Goal: Contribute content

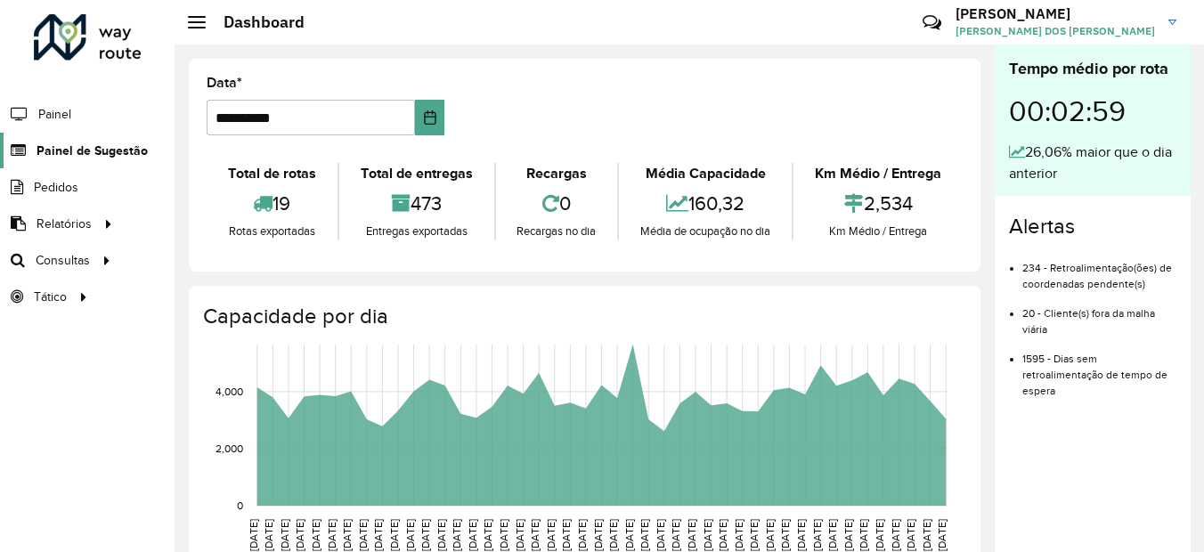
click at [73, 155] on span "Painel de Sugestão" at bounding box center [92, 151] width 111 height 19
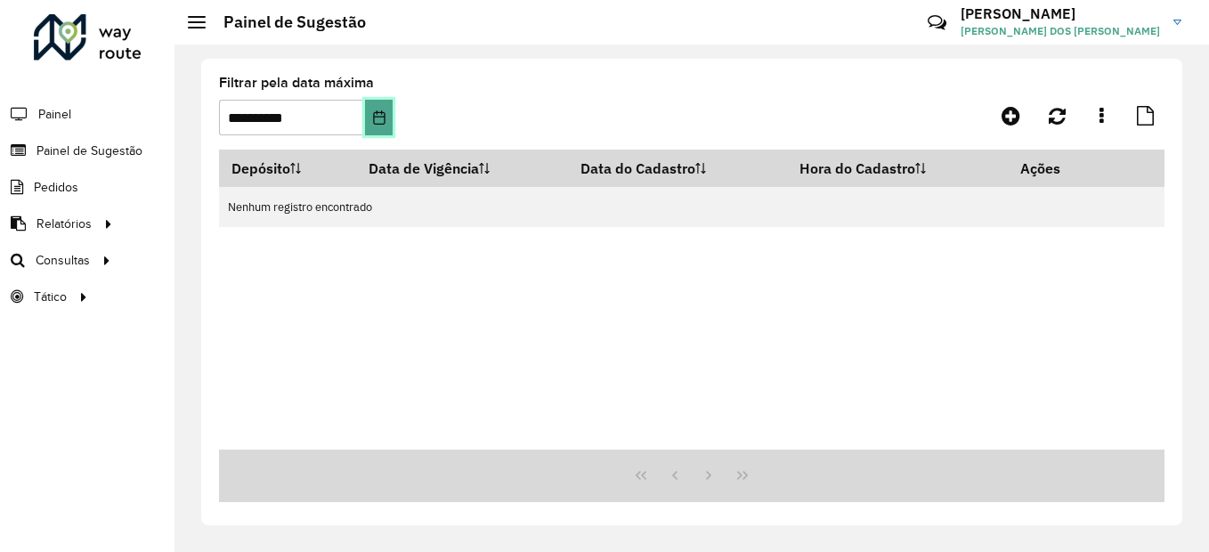
click at [385, 120] on icon "Choose Date" at bounding box center [379, 117] width 12 height 14
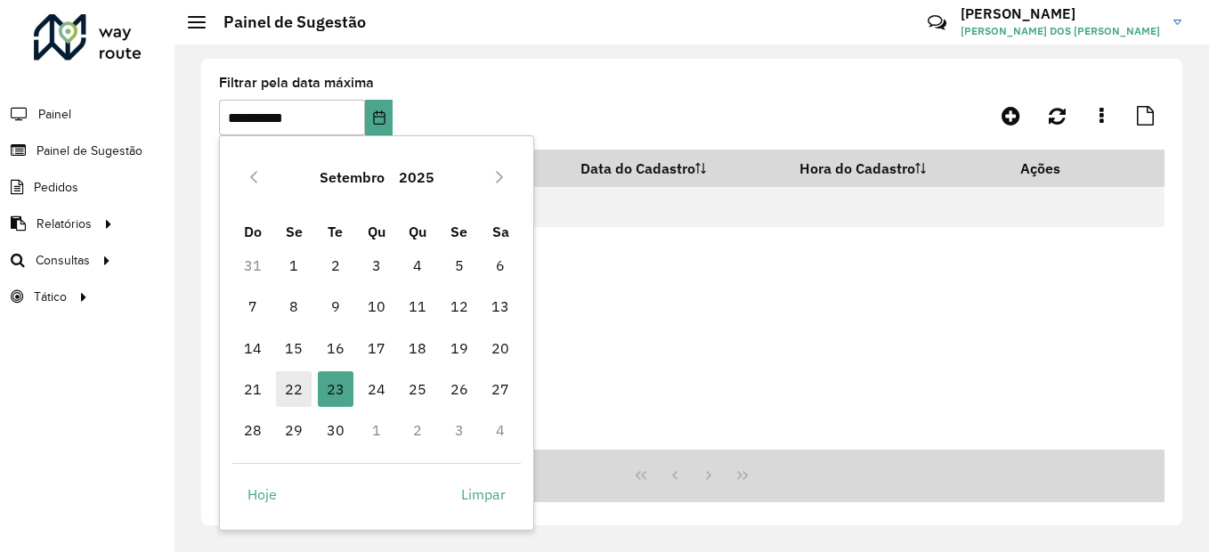
click at [297, 385] on span "22" at bounding box center [294, 389] width 36 height 36
type input "**********"
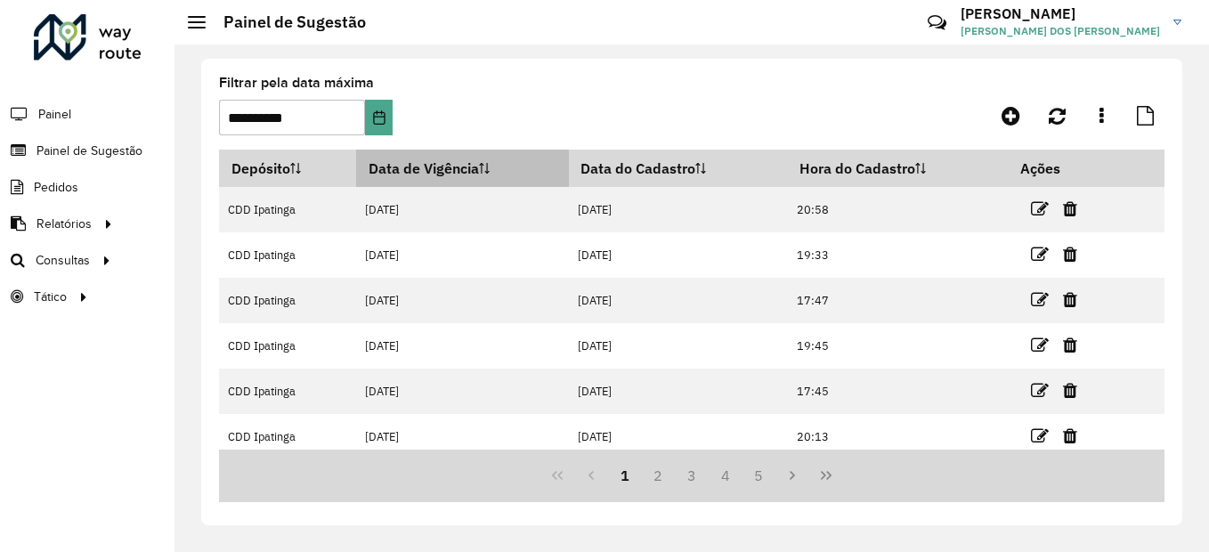
click at [401, 159] on th "Data de Vigência" at bounding box center [462, 168] width 213 height 37
click at [460, 171] on th "Data de Vigência" at bounding box center [462, 168] width 213 height 37
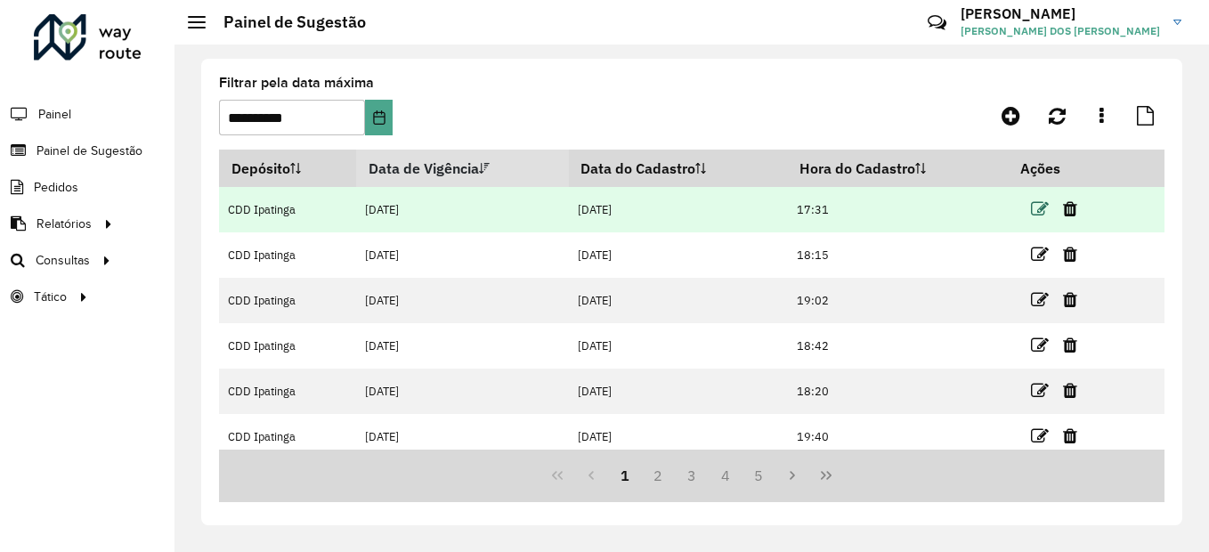
click at [1043, 209] on icon at bounding box center [1040, 209] width 18 height 18
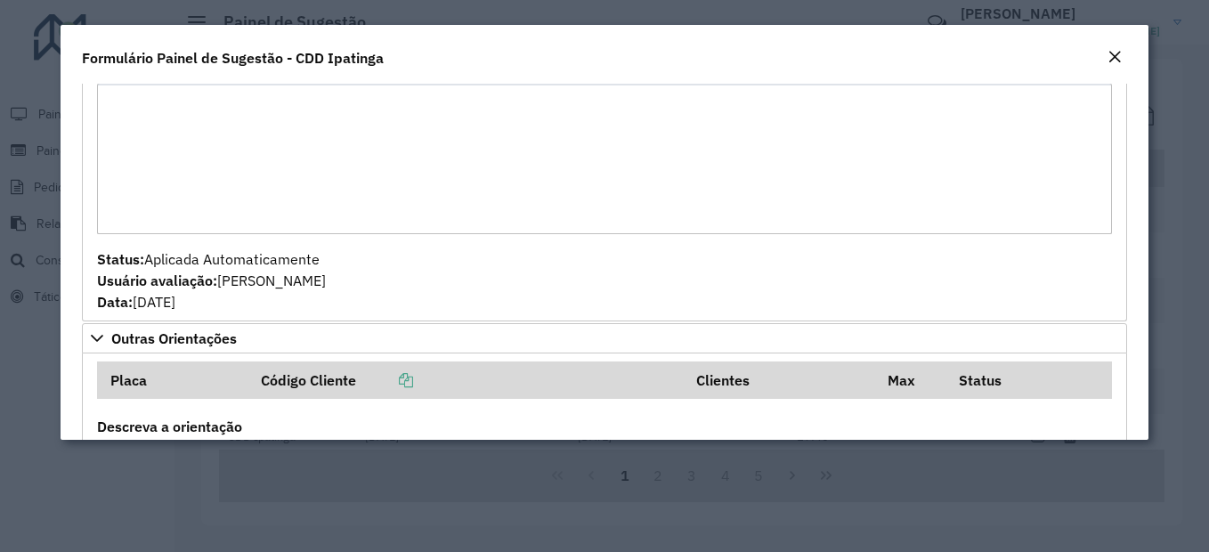
scroll to position [620, 0]
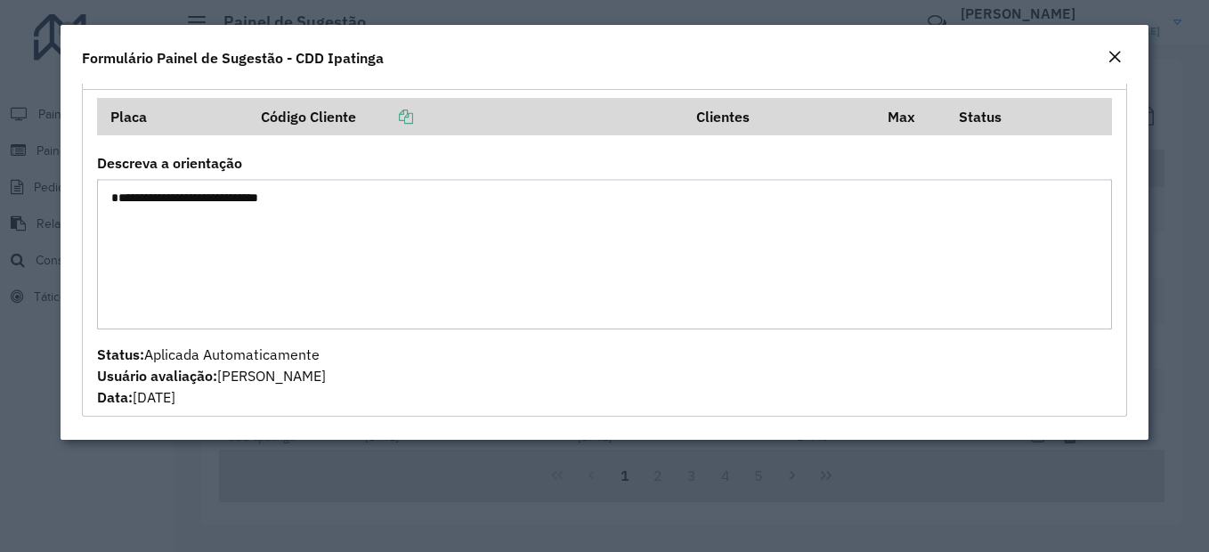
drag, startPoint x: 328, startPoint y: 217, endPoint x: 109, endPoint y: 219, distance: 219.1
click at [109, 219] on textarea "**********" at bounding box center [604, 254] width 1015 height 151
click at [1105, 60] on button "Close" at bounding box center [1115, 57] width 25 height 23
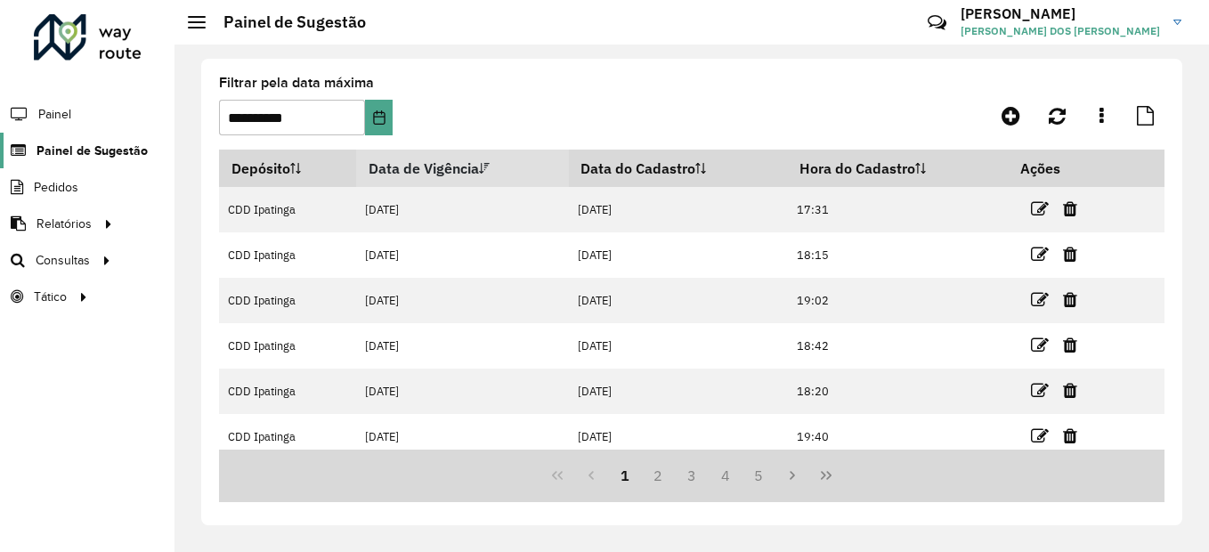
click at [69, 148] on span "Painel de Sugestão" at bounding box center [92, 151] width 111 height 19
click at [51, 111] on span "Painel" at bounding box center [56, 114] width 37 height 19
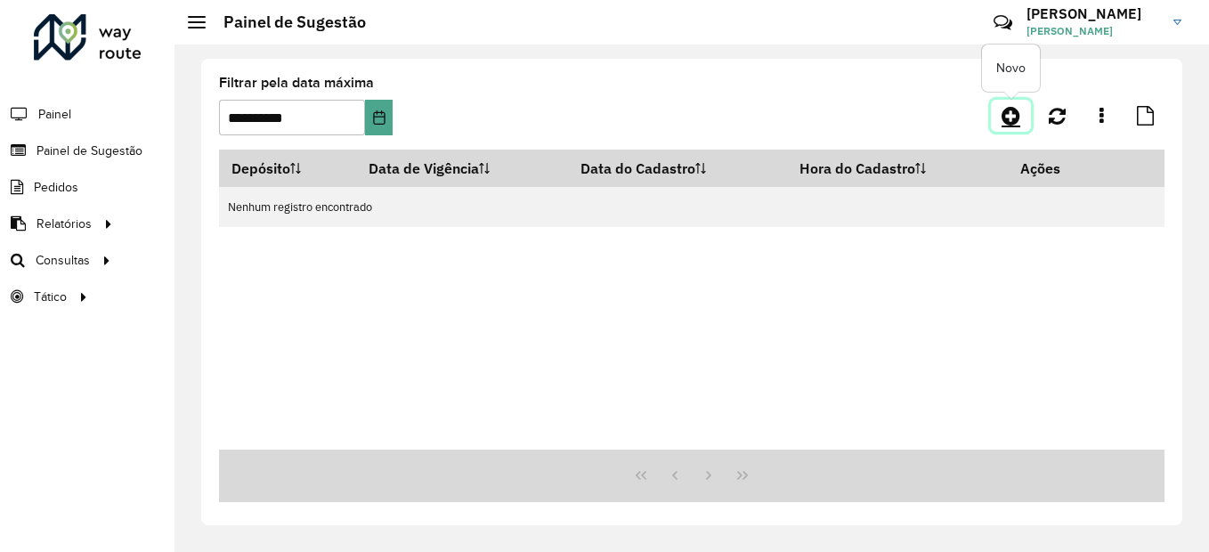
click at [1005, 118] on icon at bounding box center [1011, 115] width 19 height 21
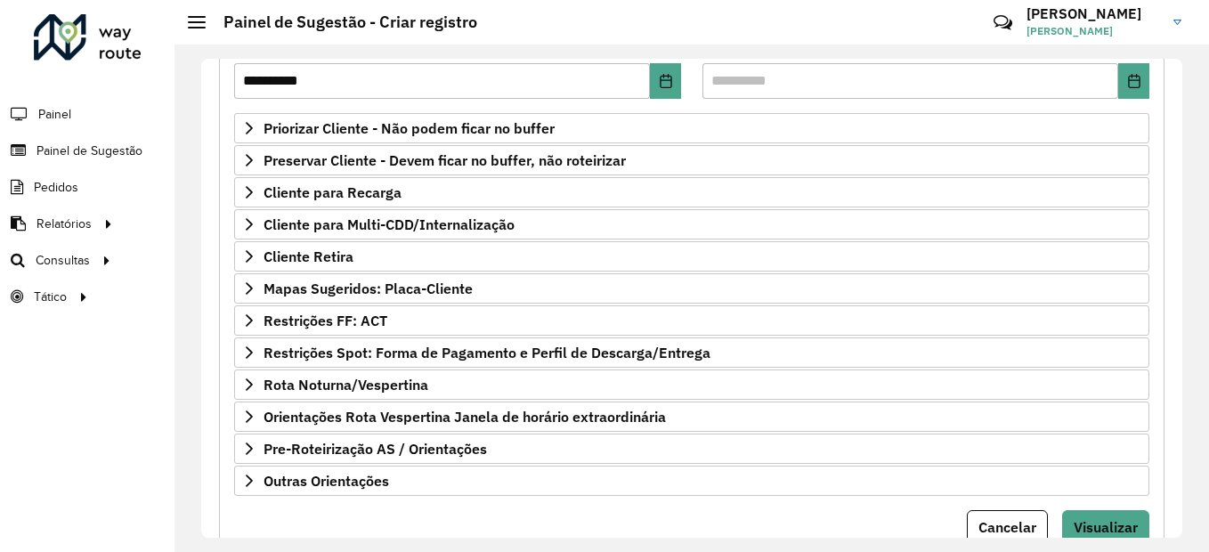
scroll to position [336, 0]
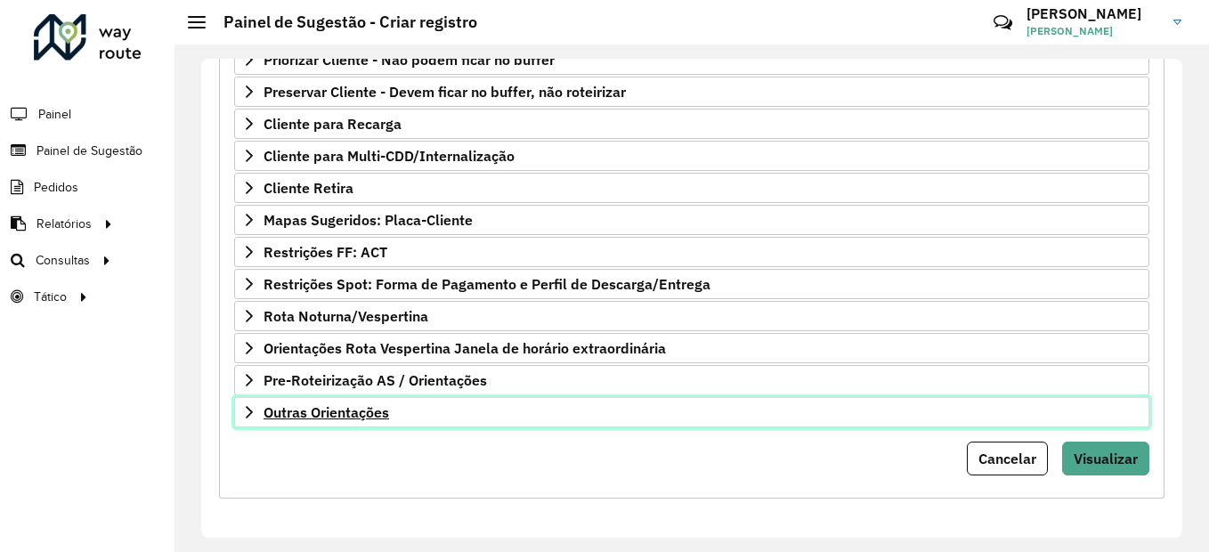
click at [357, 408] on span "Outras Orientações" at bounding box center [327, 412] width 126 height 14
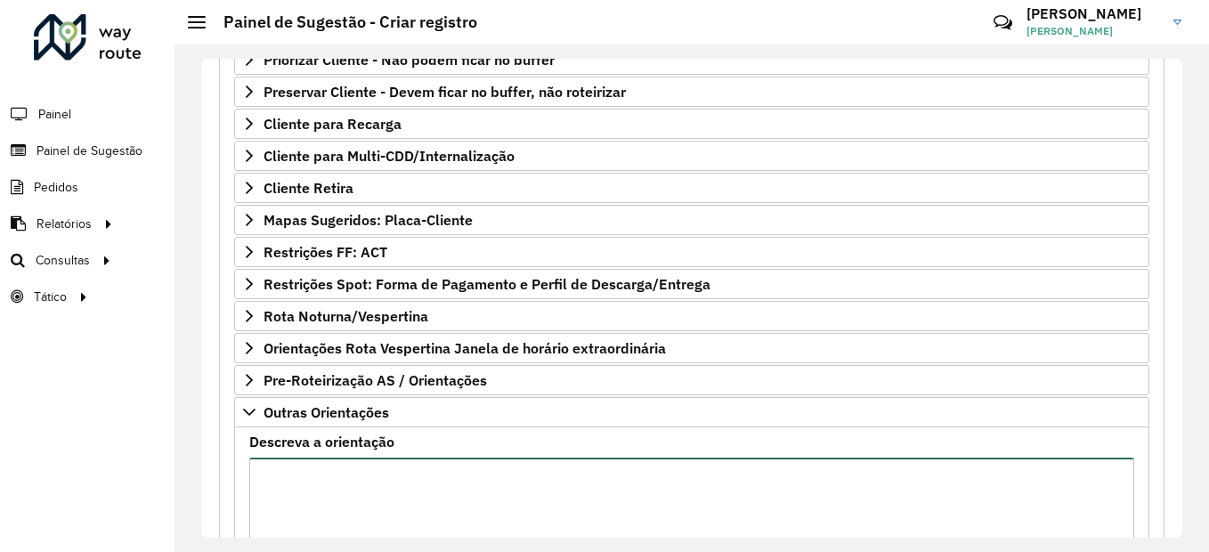
click at [368, 476] on textarea "Descreva a orientação" at bounding box center [691, 533] width 885 height 151
paste textarea "**********"
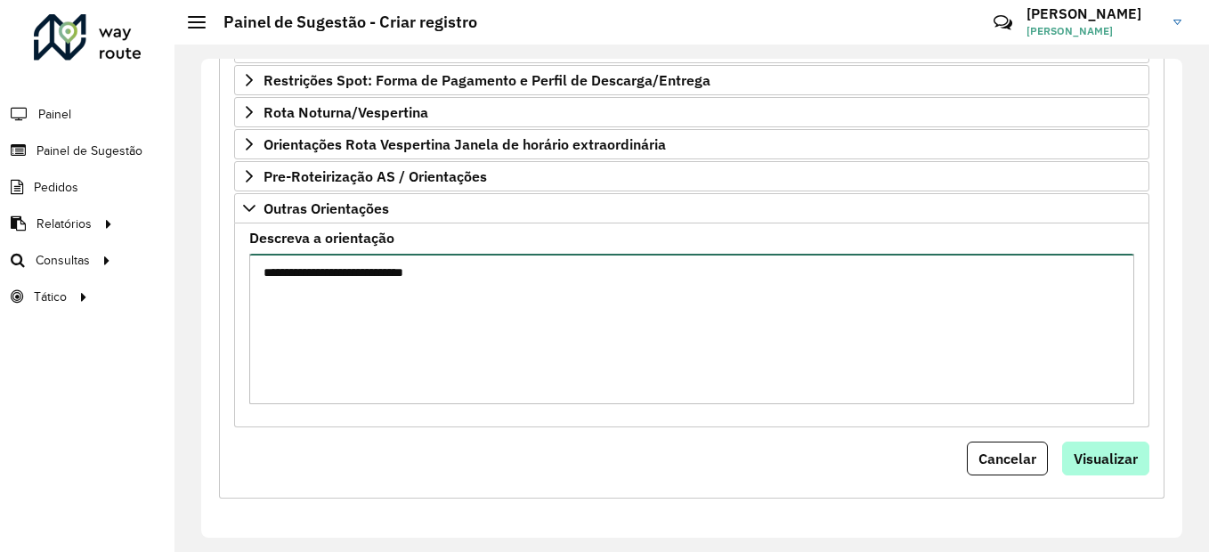
type textarea "**********"
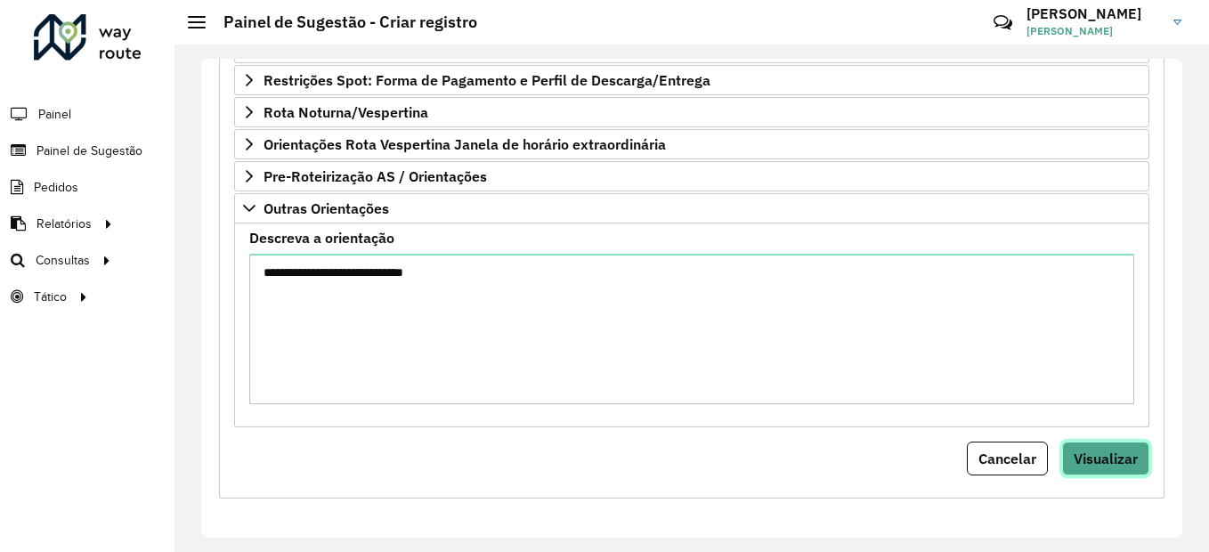
click at [1136, 456] on button "Visualizar" at bounding box center [1106, 459] width 87 height 34
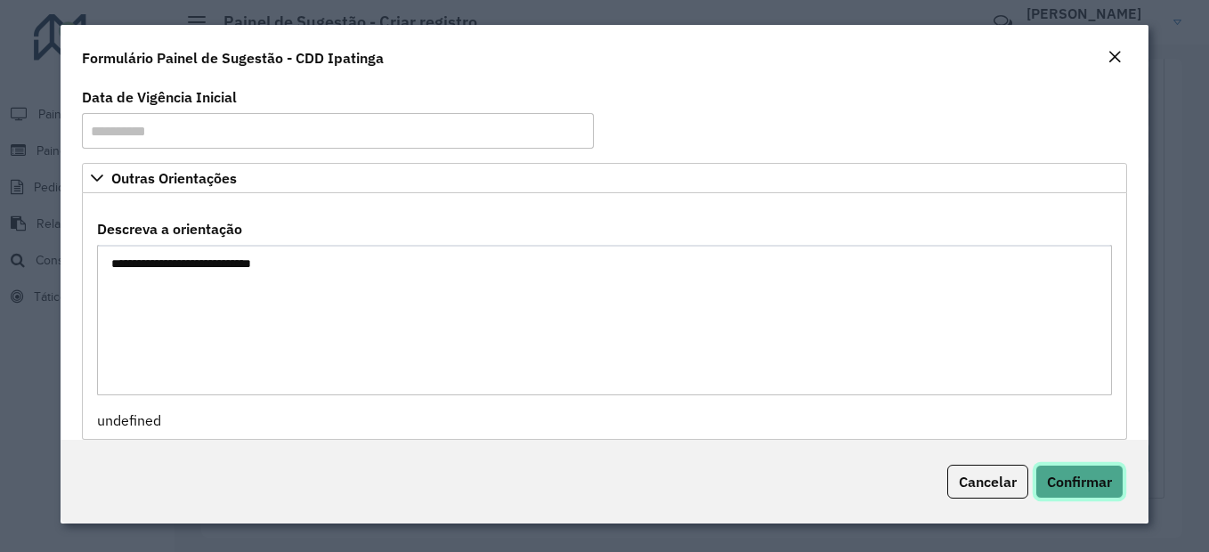
click at [1087, 490] on span "Confirmar" at bounding box center [1079, 482] width 65 height 18
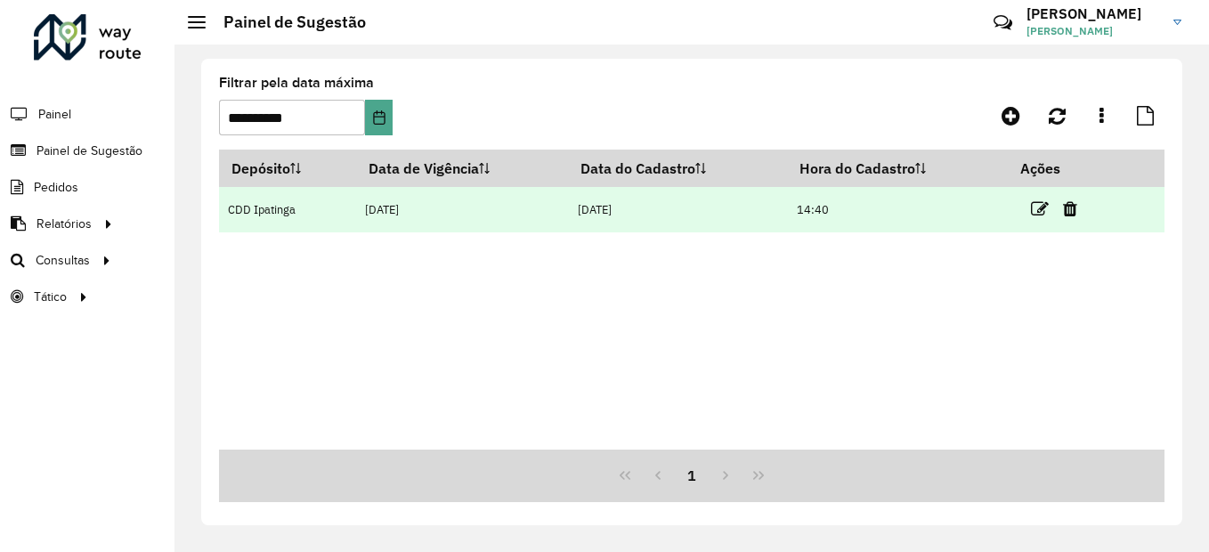
click at [615, 306] on div "Depósito Data de Vigência Data do Cadastro Hora do Cadastro Ações CDD Ipatinga …" at bounding box center [692, 300] width 946 height 300
